Goal: Task Accomplishment & Management: Manage account settings

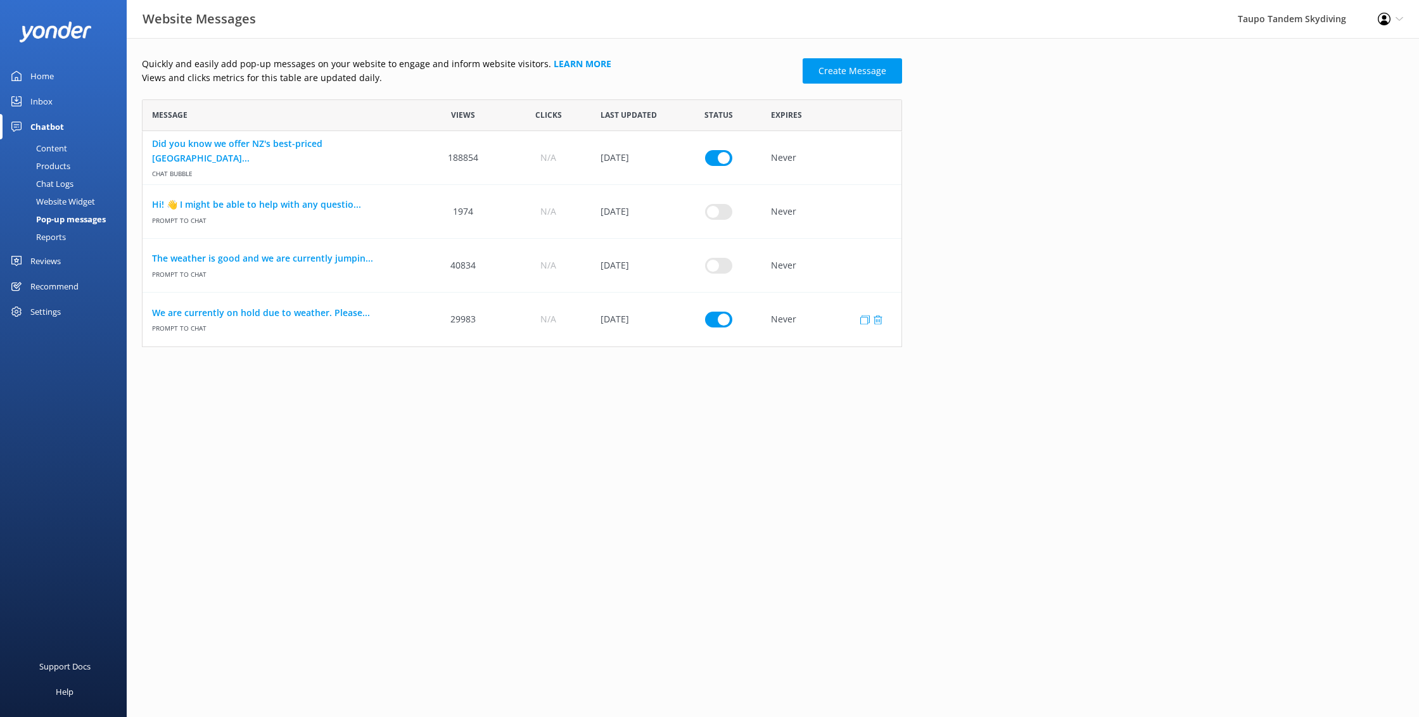
scroll to position [248, 760]
click at [714, 315] on input "row" at bounding box center [718, 320] width 27 height 16
checkbox input "false"
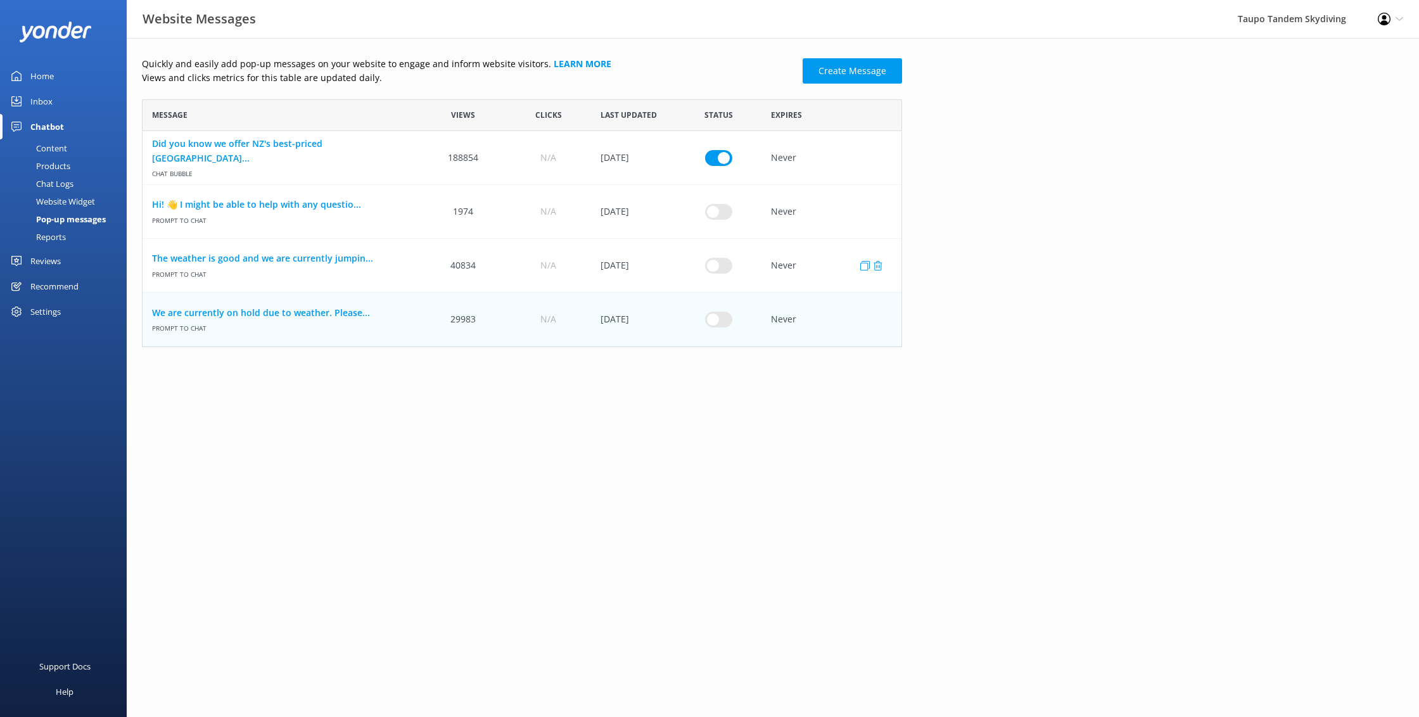
drag, startPoint x: 719, startPoint y: 266, endPoint x: 522, endPoint y: 267, distance: 197.1
click at [715, 267] on input "row" at bounding box center [718, 265] width 27 height 16
checkbox input "true"
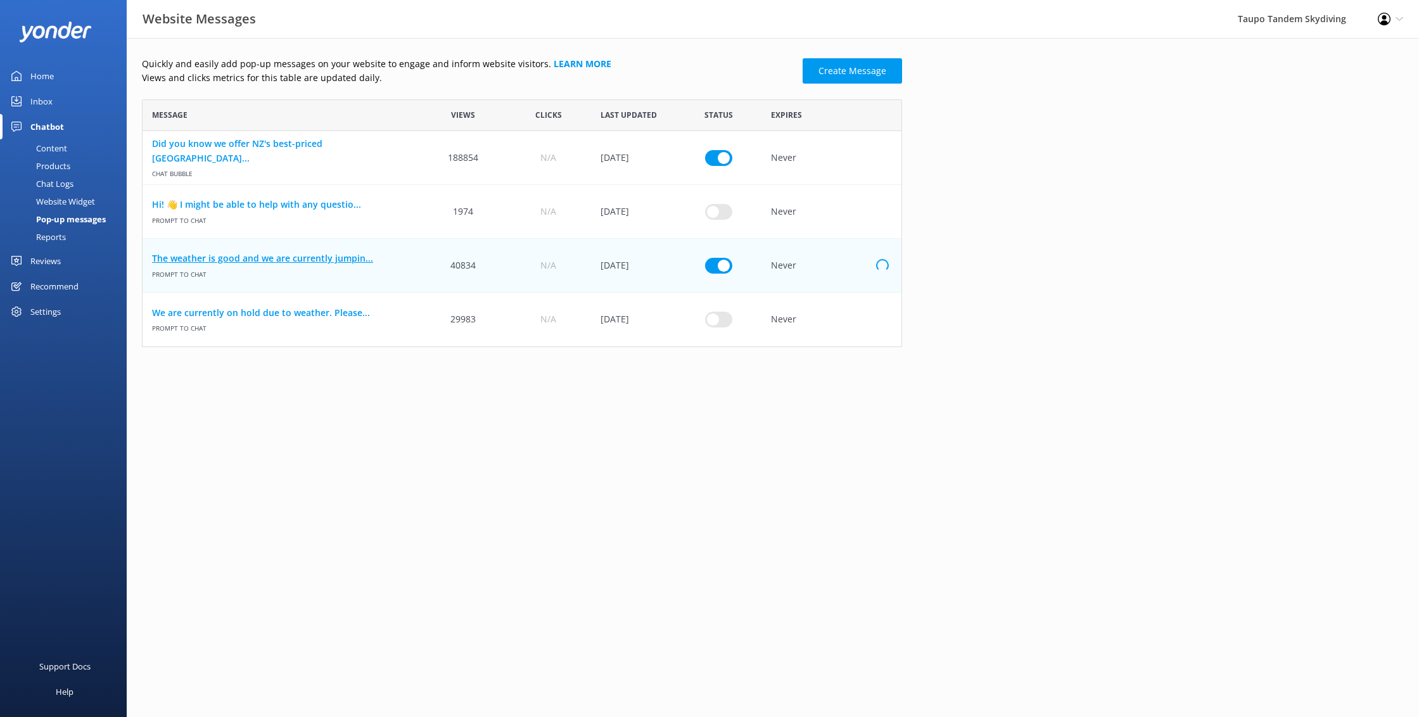
click at [343, 255] on link "The weather is good and we are currently jumpin..." at bounding box center [281, 259] width 259 height 14
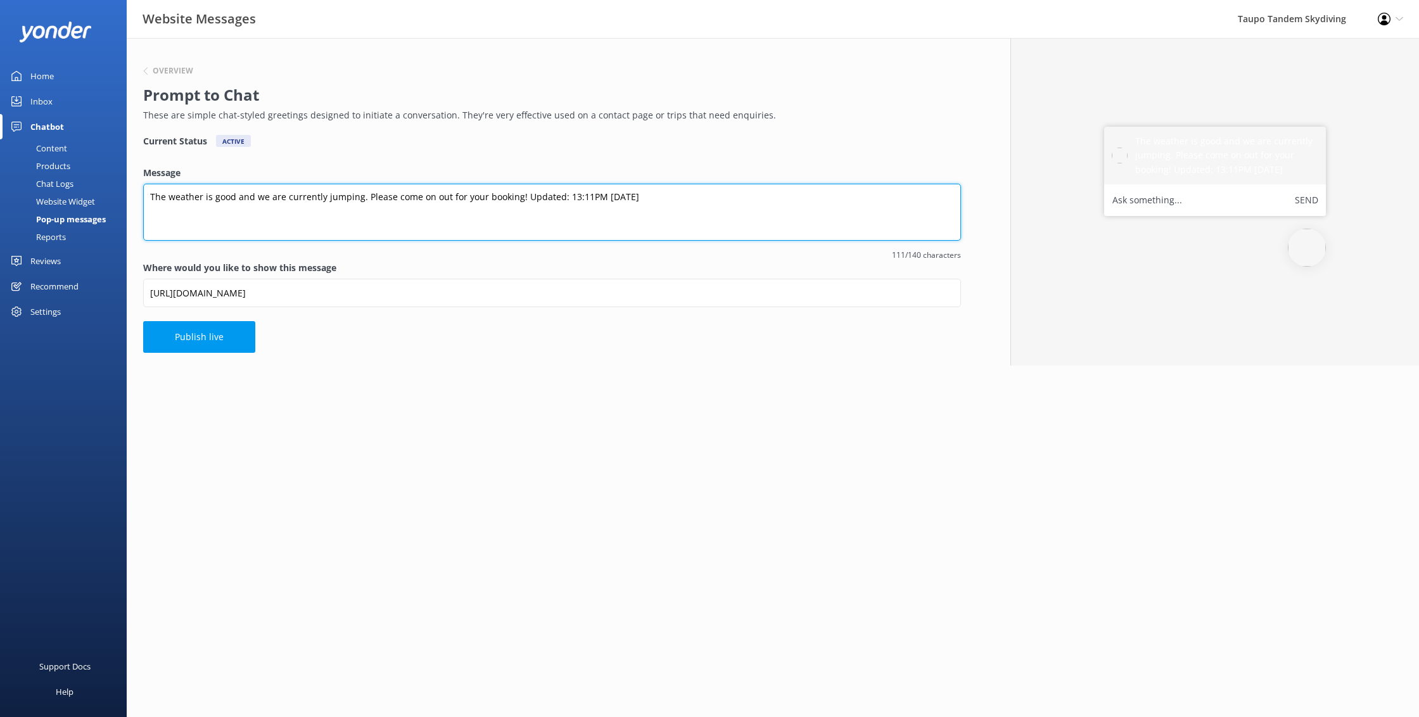
click at [565, 197] on textarea "The weather is good and we are currently jumping. Please come on out for your b…" at bounding box center [552, 212] width 818 height 57
type textarea "The weather is good and we are currently jumping. Please come on out for your b…"
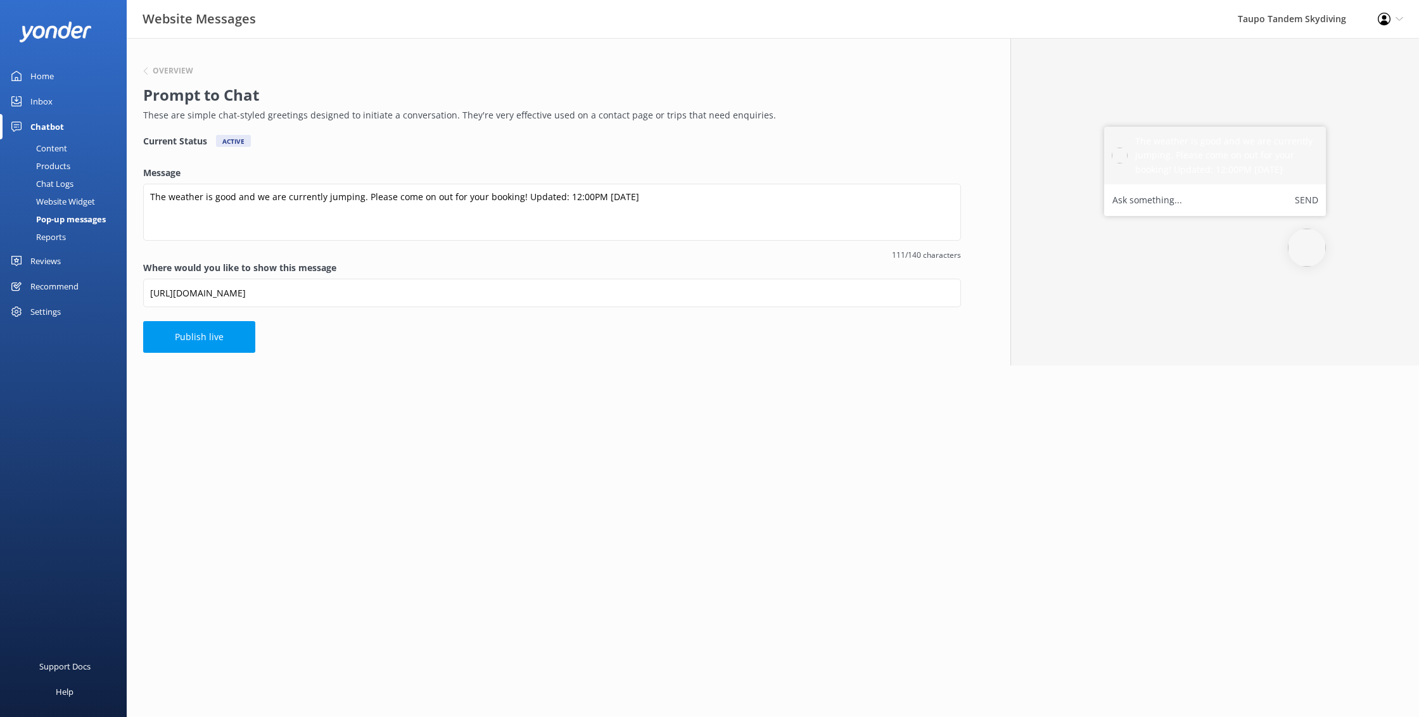
click at [254, 348] on div "Overview Prompt to Chat These are simple chat-styled greetings designed to init…" at bounding box center [552, 202] width 851 height 328
drag, startPoint x: 240, startPoint y: 340, endPoint x: 259, endPoint y: 317, distance: 30.1
click at [240, 339] on button "Publish live" at bounding box center [199, 337] width 112 height 32
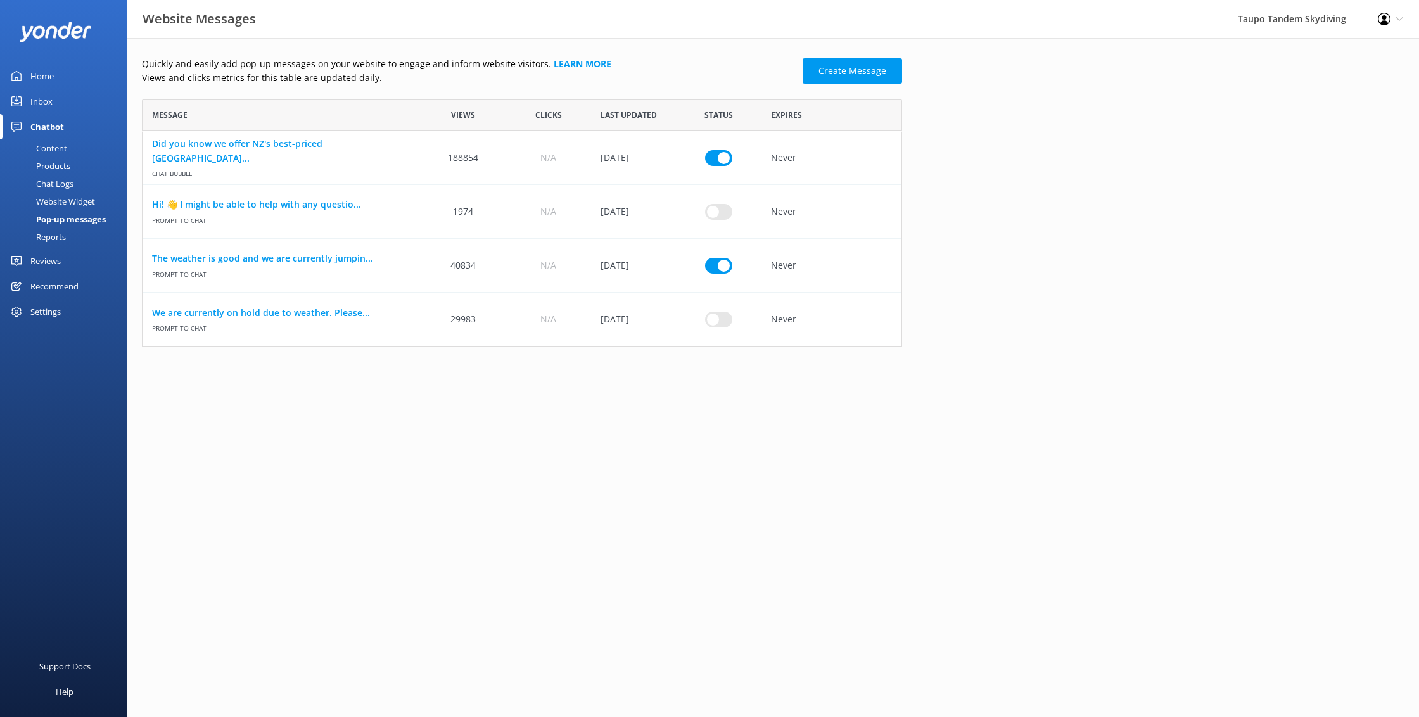
scroll to position [248, 760]
